Goal: Task Accomplishment & Management: Manage account settings

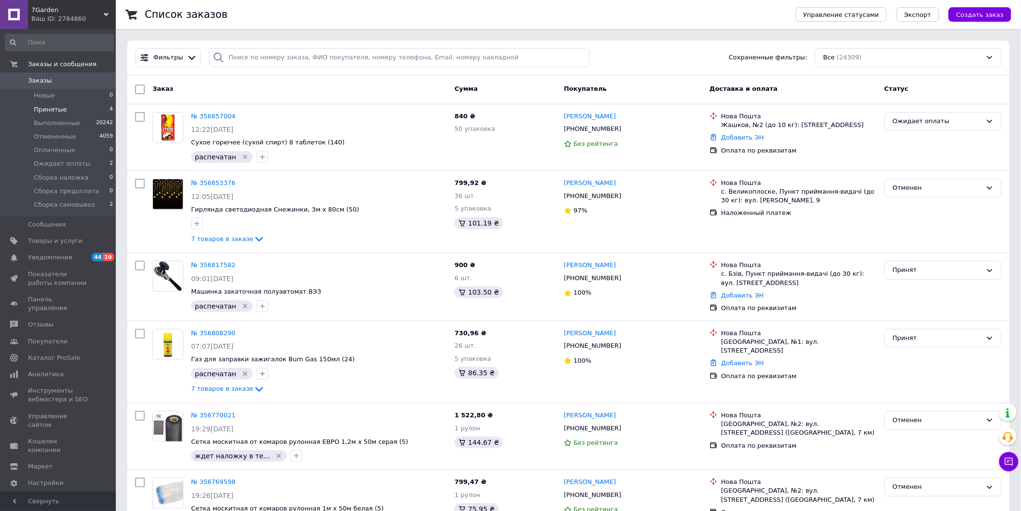
click at [53, 105] on span "Принятые" at bounding box center [50, 109] width 33 height 9
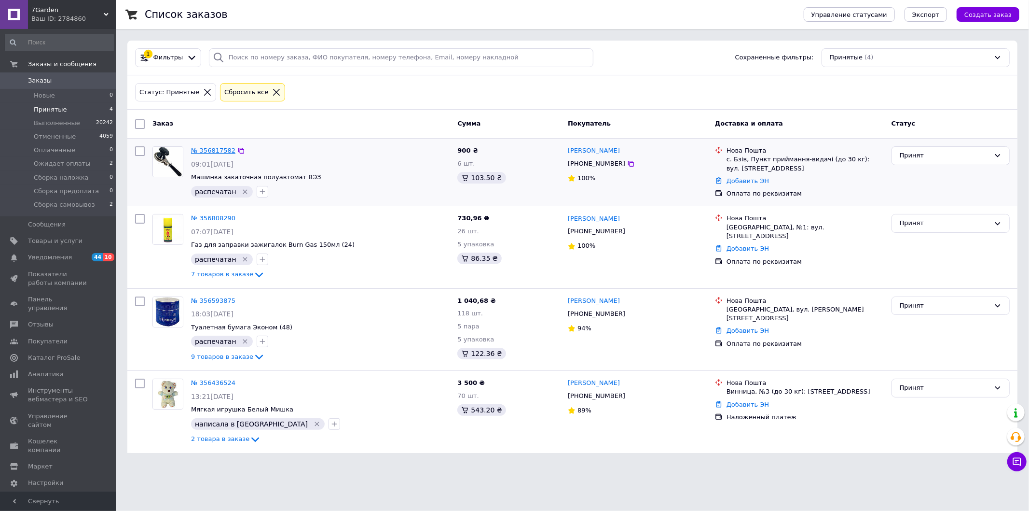
click at [221, 150] on link "№ 356817582" at bounding box center [213, 150] width 44 height 7
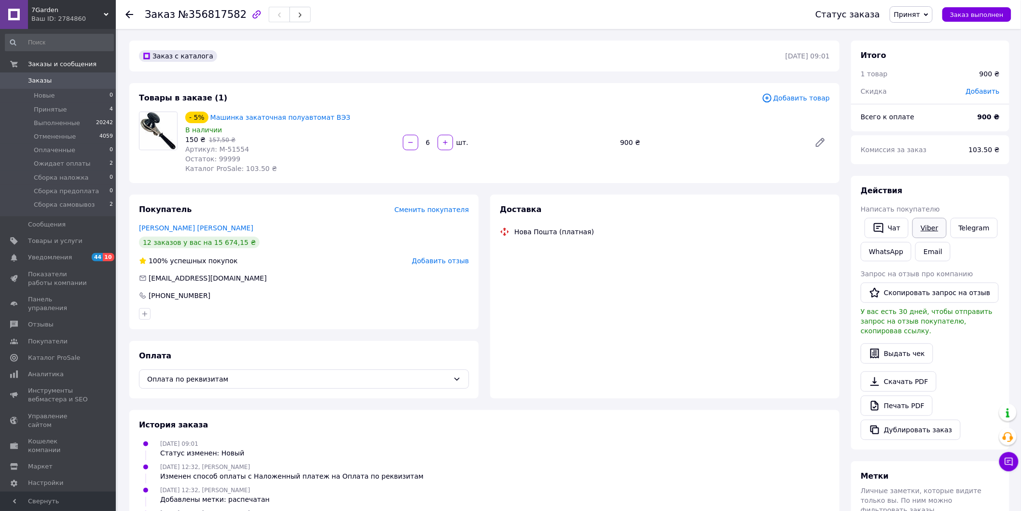
click at [923, 227] on link "Viber" at bounding box center [930, 228] width 34 height 20
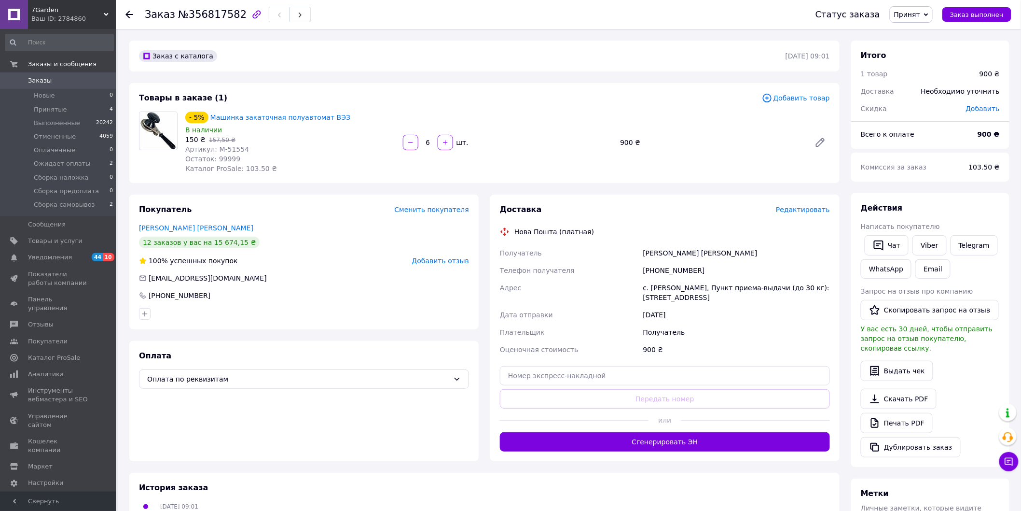
drag, startPoint x: 942, startPoint y: 142, endPoint x: 856, endPoint y: 157, distance: 87.3
click at [942, 142] on div "Всего к оплате" at bounding box center [913, 134] width 117 height 21
click at [97, 83] on span "0" at bounding box center [102, 80] width 27 height 9
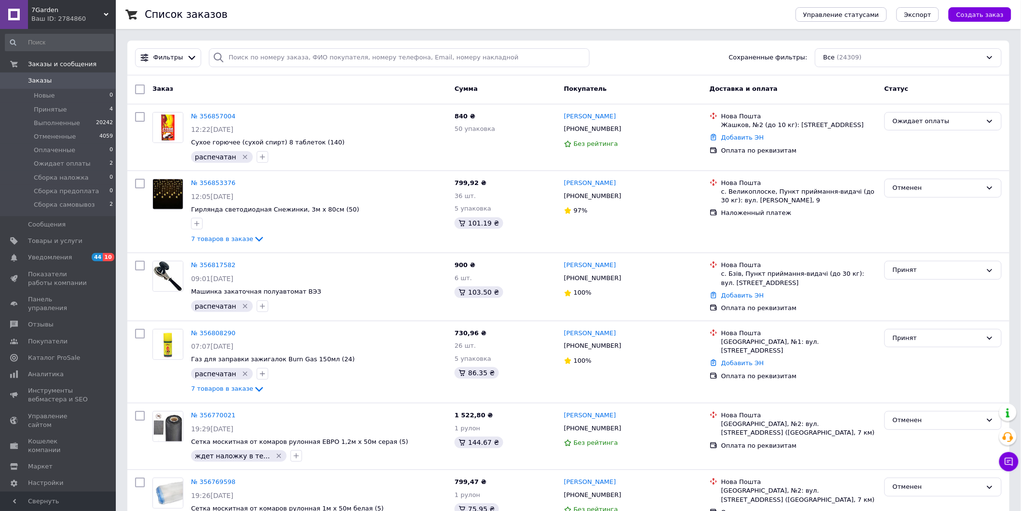
click at [0, 72] on link "Заказы 0" at bounding box center [59, 80] width 119 height 16
click at [84, 165] on li "Ожидает оплаты 2" at bounding box center [59, 164] width 119 height 14
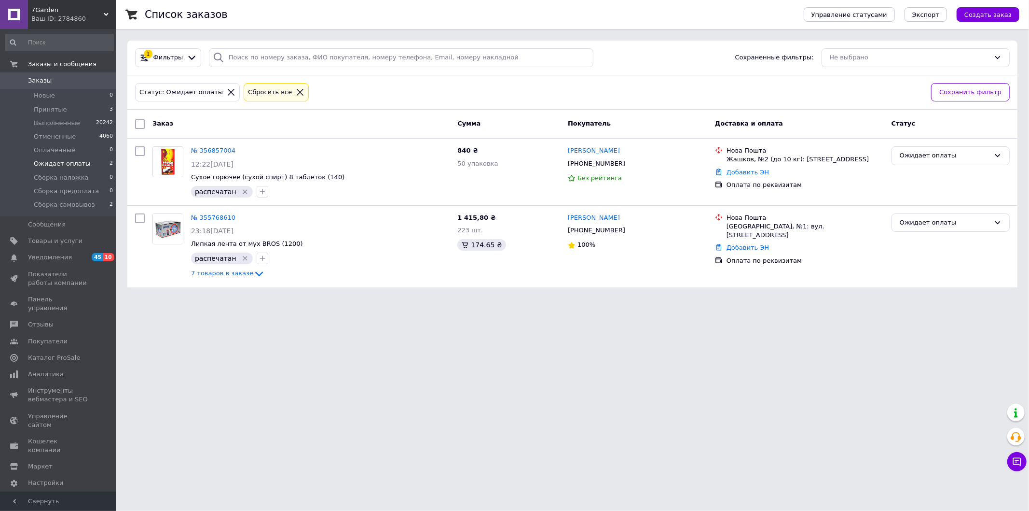
click at [104, 82] on span "0" at bounding box center [102, 80] width 27 height 9
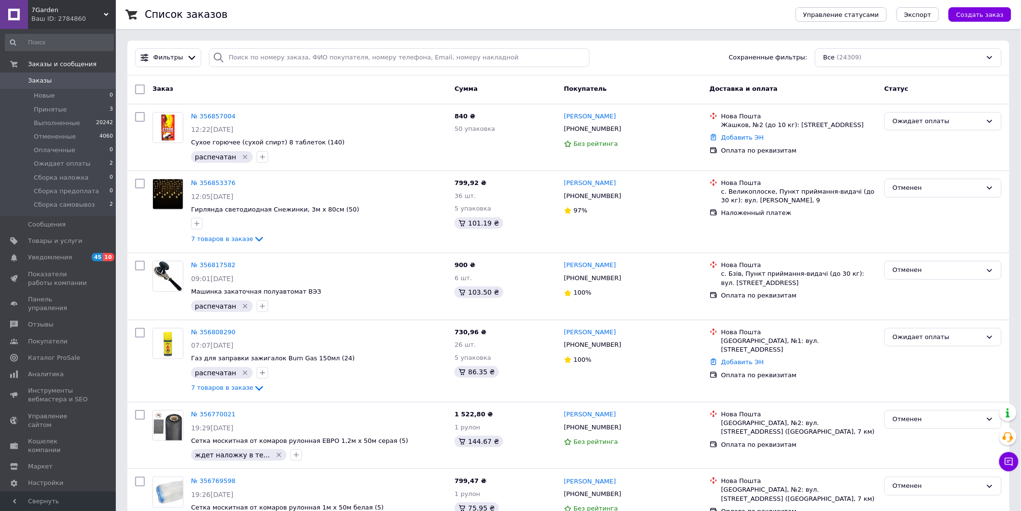
click at [104, 82] on span "0" at bounding box center [102, 80] width 27 height 9
click at [76, 78] on span "Заказы" at bounding box center [58, 80] width 61 height 9
click at [320, 6] on div "Список заказов" at bounding box center [461, 14] width 632 height 29
click at [69, 82] on span "Заказы" at bounding box center [58, 80] width 61 height 9
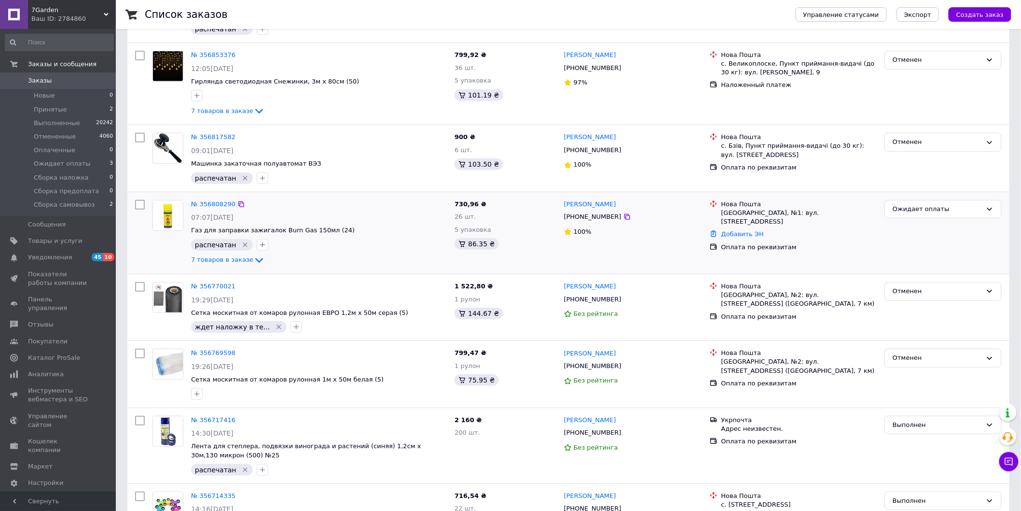
scroll to position [161, 0]
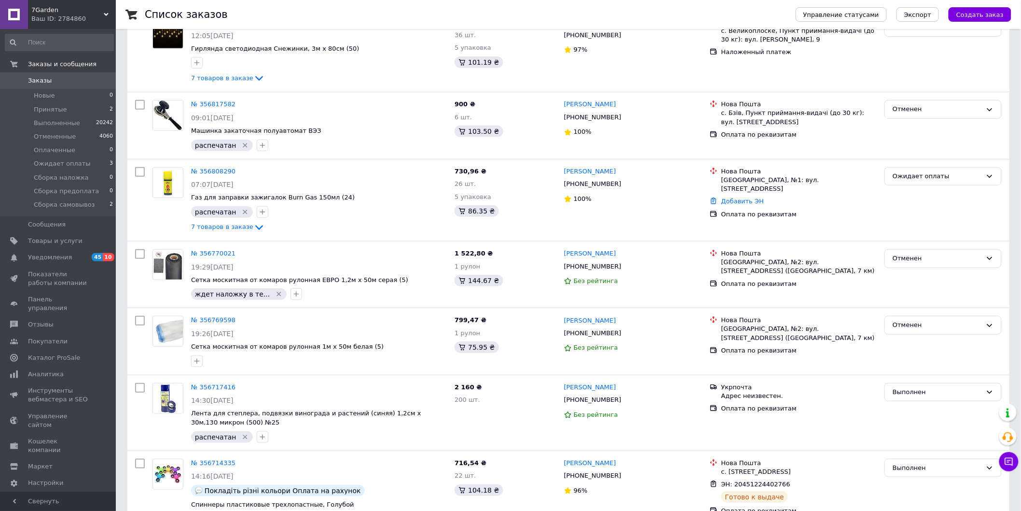
click at [87, 83] on span "Заказы" at bounding box center [58, 80] width 61 height 9
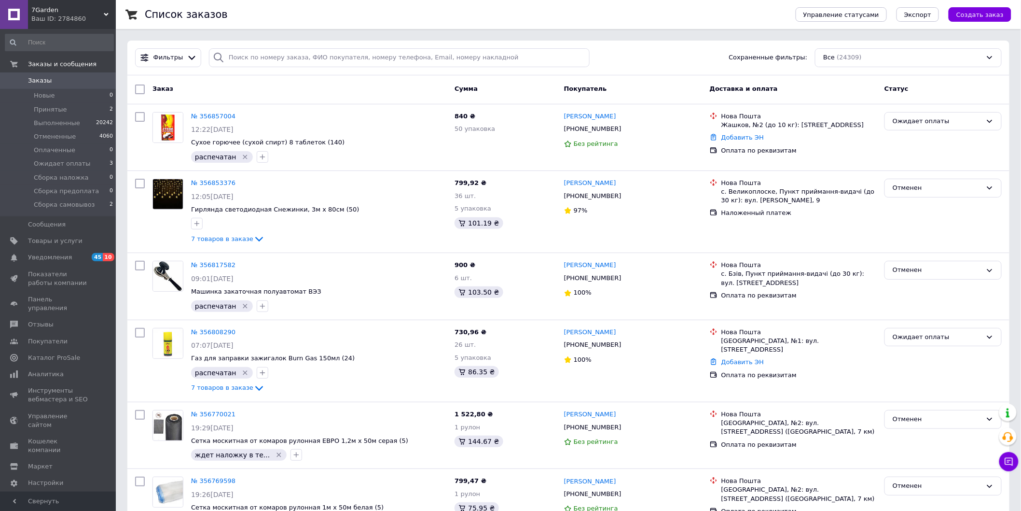
click at [94, 78] on span "0" at bounding box center [102, 80] width 27 height 9
